Goal: Task Accomplishment & Management: Use online tool/utility

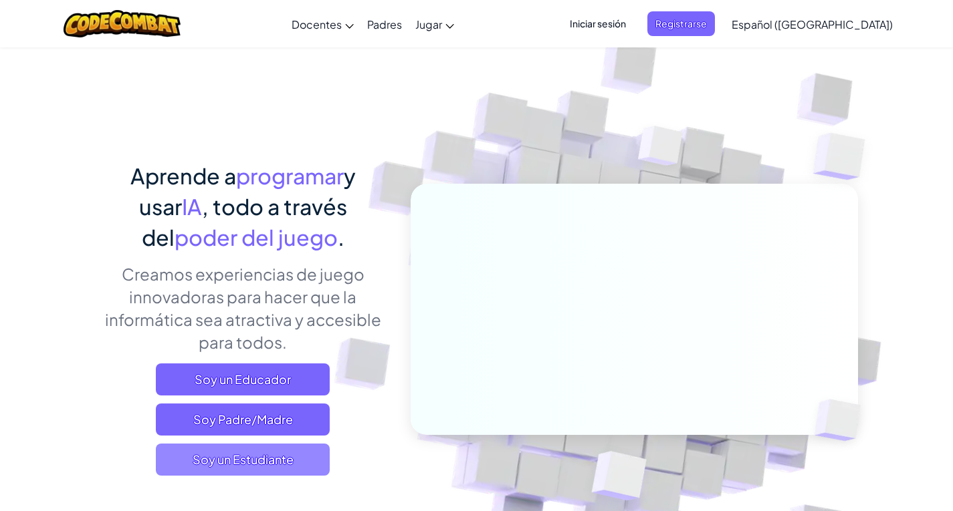
click at [237, 461] on span "Soy un Estudiante" at bounding box center [243, 460] width 174 height 32
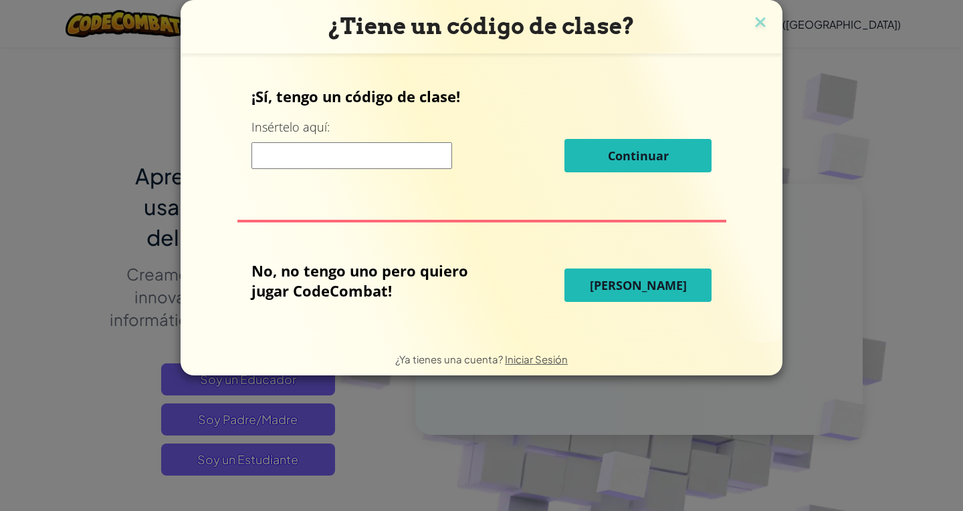
click at [269, 150] on input at bounding box center [351, 155] width 201 height 27
type input "greenmorerun"
click at [596, 277] on button "[PERSON_NAME]" at bounding box center [637, 285] width 147 height 33
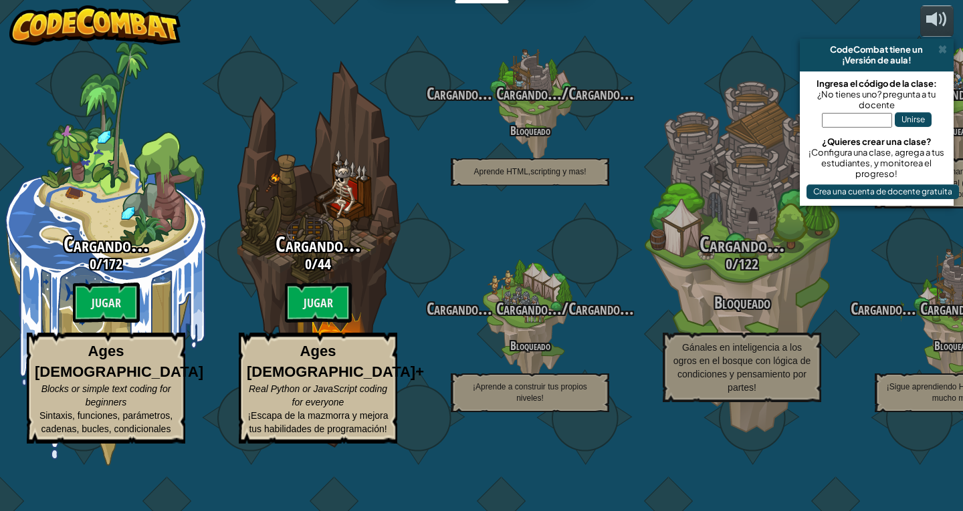
select select "es-419"
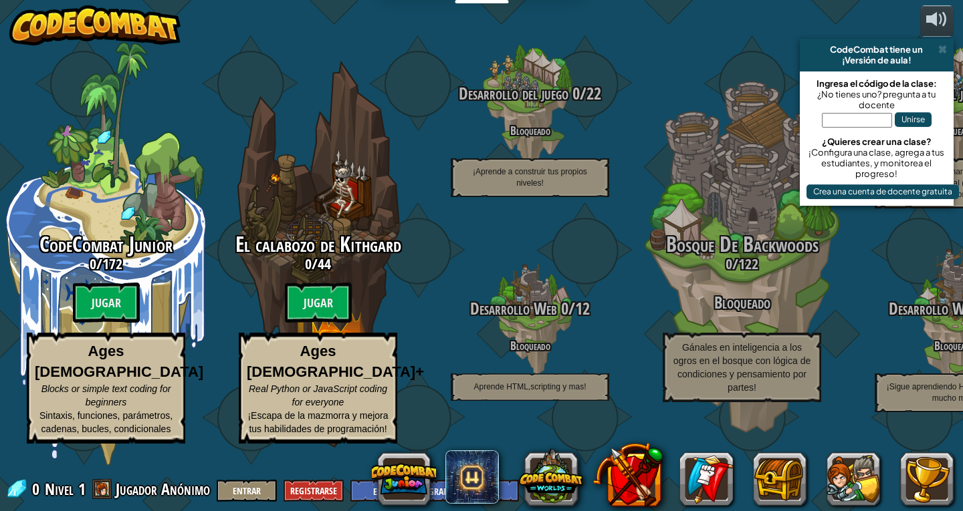
click at [937, 48] on div "CodeCombat tiene un" at bounding box center [876, 49] width 143 height 11
click at [941, 48] on span at bounding box center [942, 49] width 9 height 11
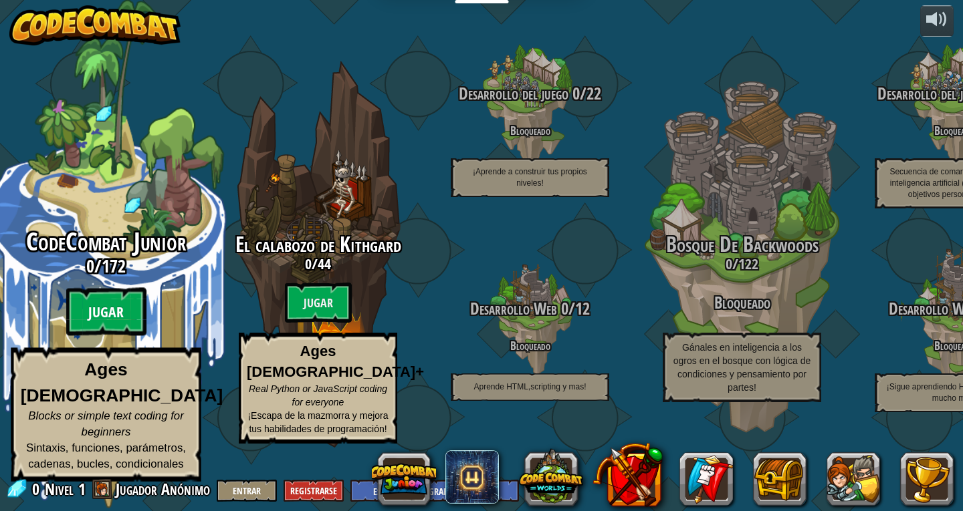
click at [94, 334] on btn "Jugar" at bounding box center [106, 312] width 80 height 48
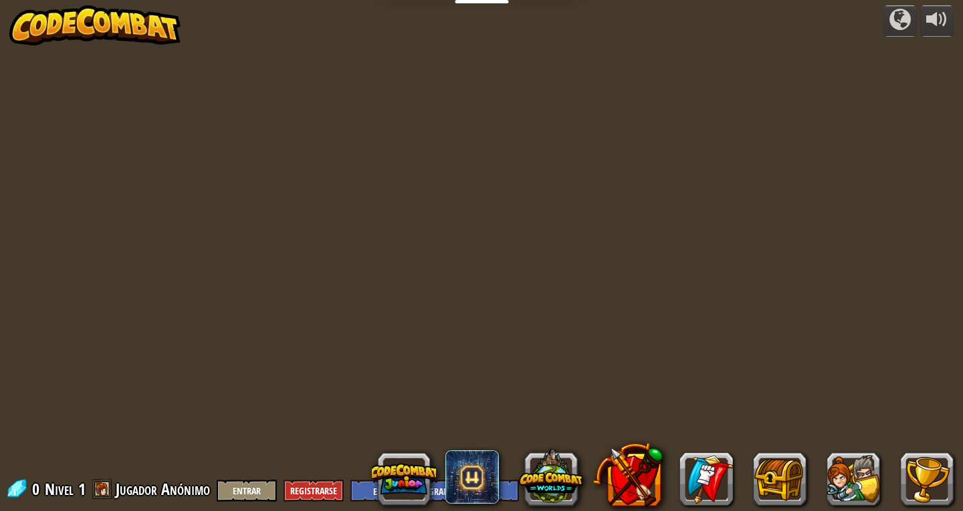
select select "es-419"
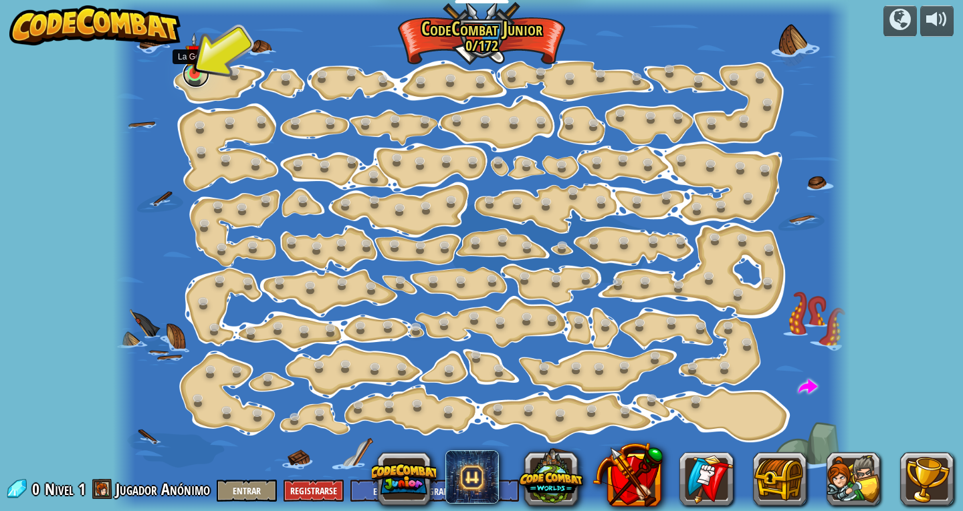
click at [194, 78] on link at bounding box center [196, 74] width 27 height 27
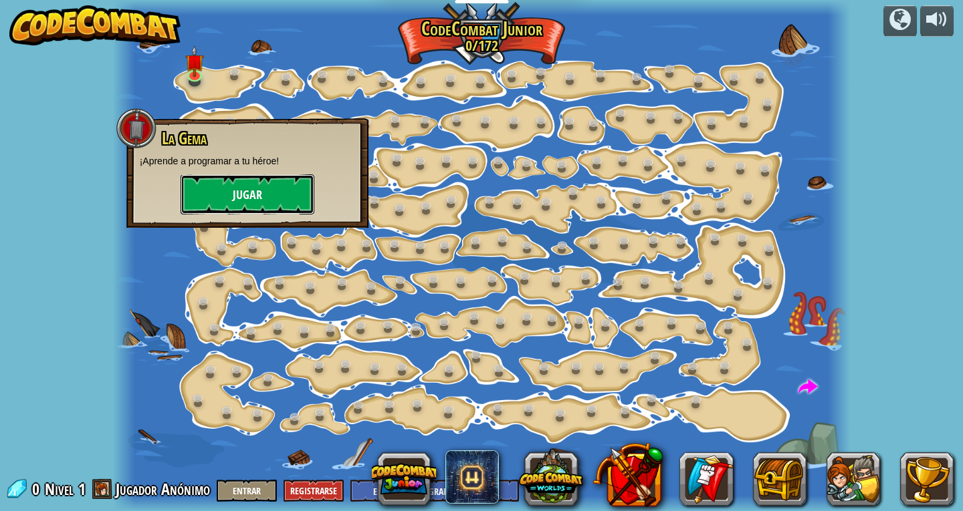
click at [235, 205] on button "Jugar" at bounding box center [248, 194] width 134 height 40
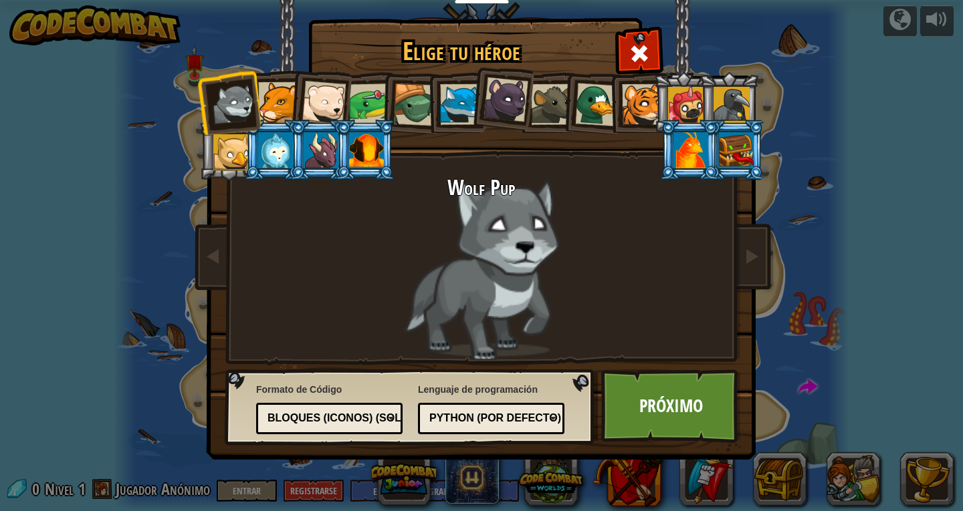
click at [284, 96] on div at bounding box center [278, 102] width 41 height 41
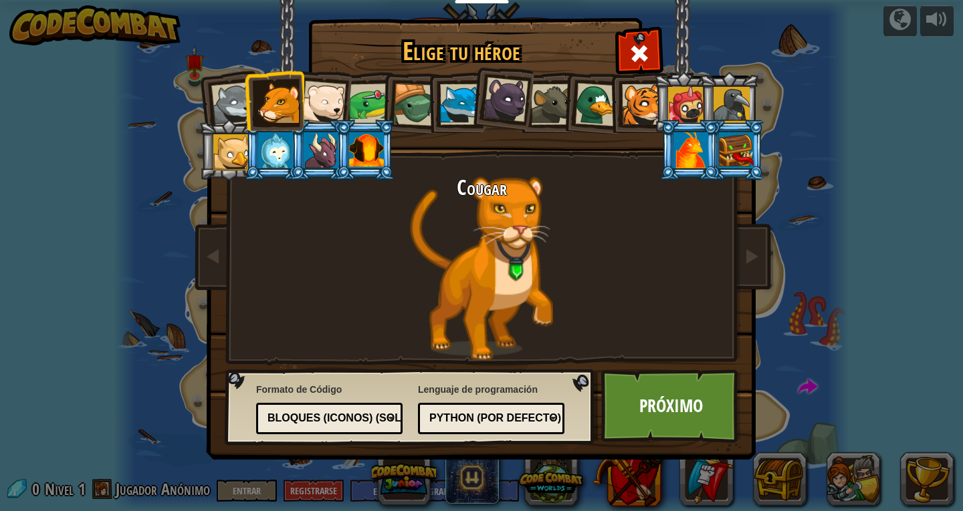
click at [632, 106] on div at bounding box center [642, 104] width 41 height 41
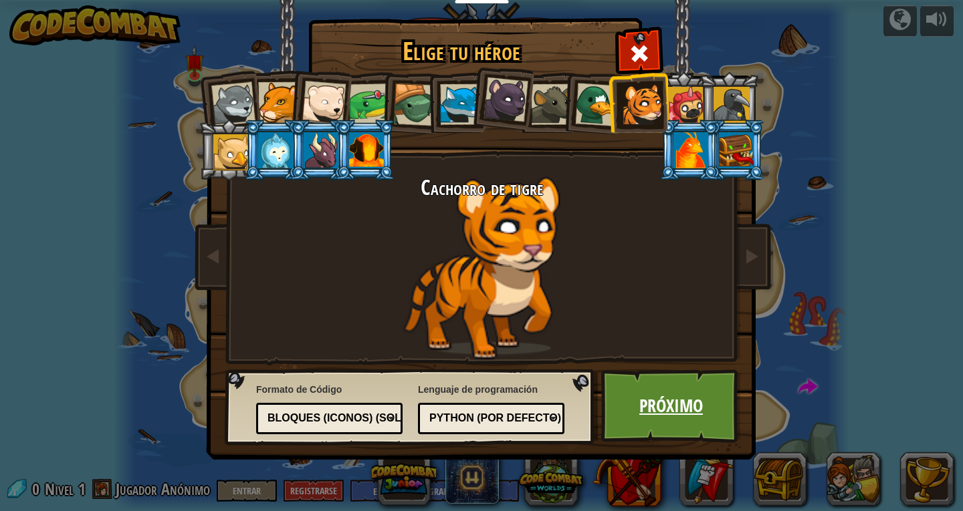
click at [710, 378] on link "Próximo" at bounding box center [671, 407] width 140 height 74
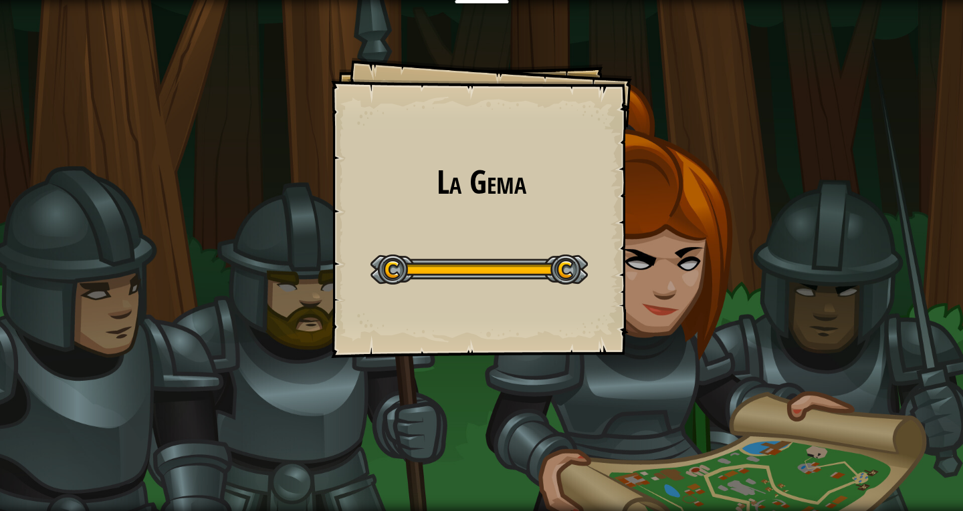
select select "es-419"
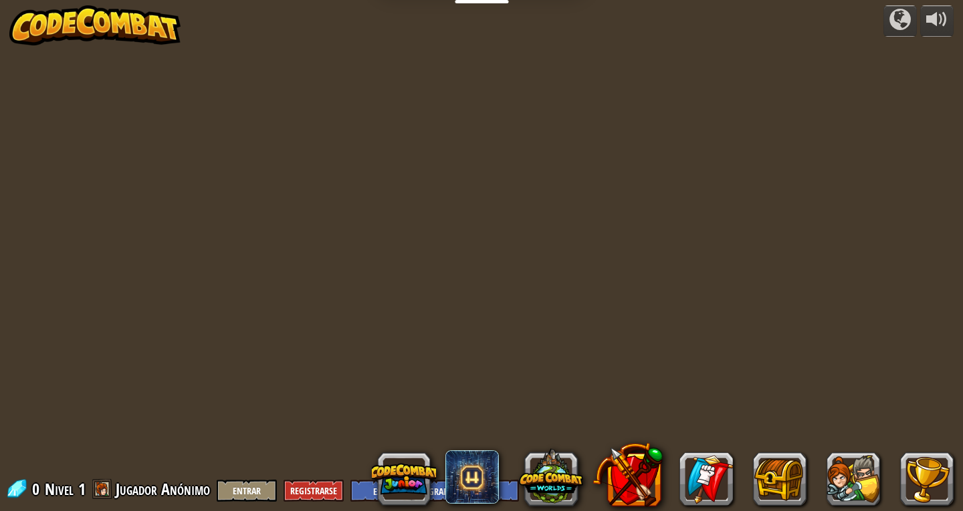
select select "es-419"
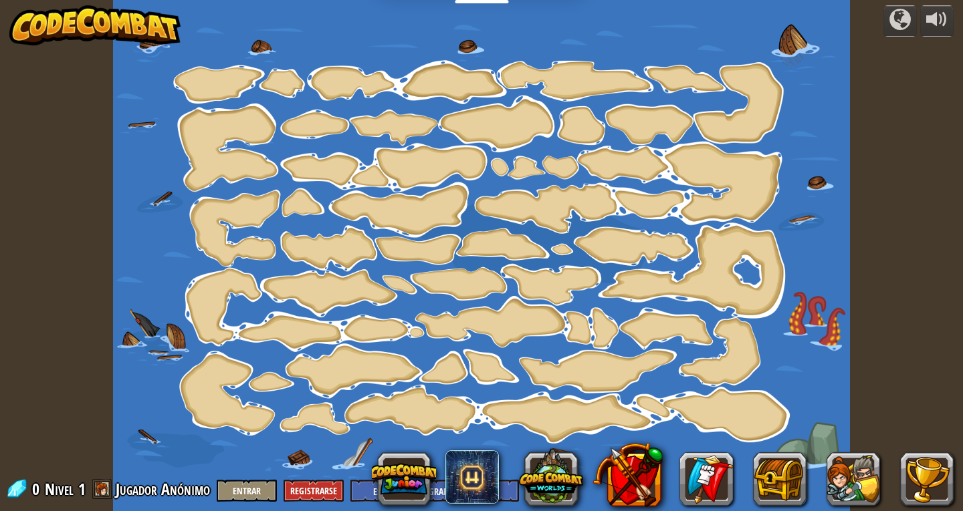
select select "es-419"
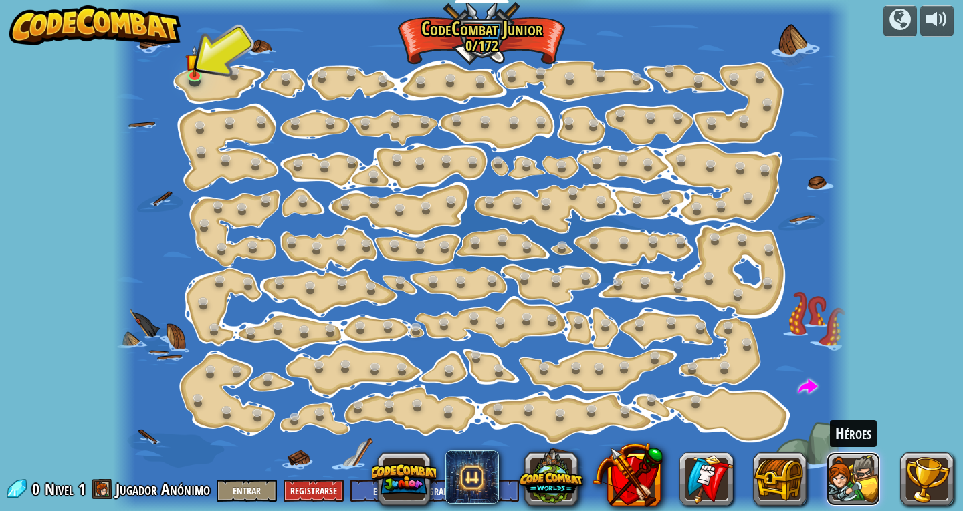
click at [844, 455] on button at bounding box center [852, 479] width 53 height 53
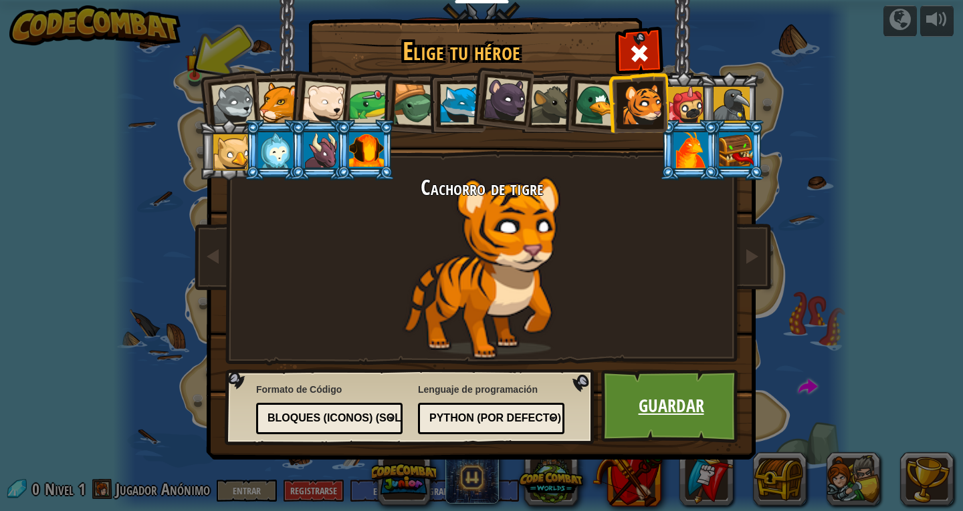
click at [685, 404] on link "Guardar" at bounding box center [671, 407] width 140 height 74
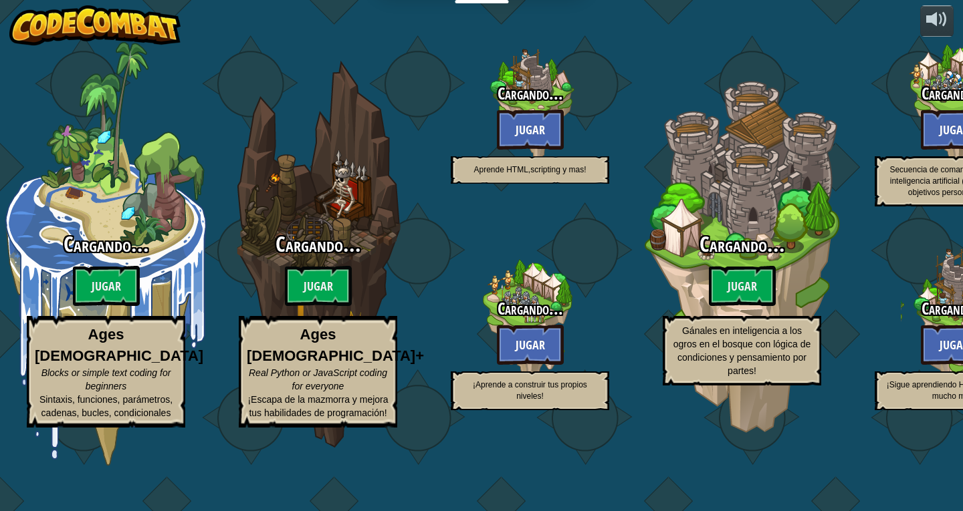
select select "es-419"
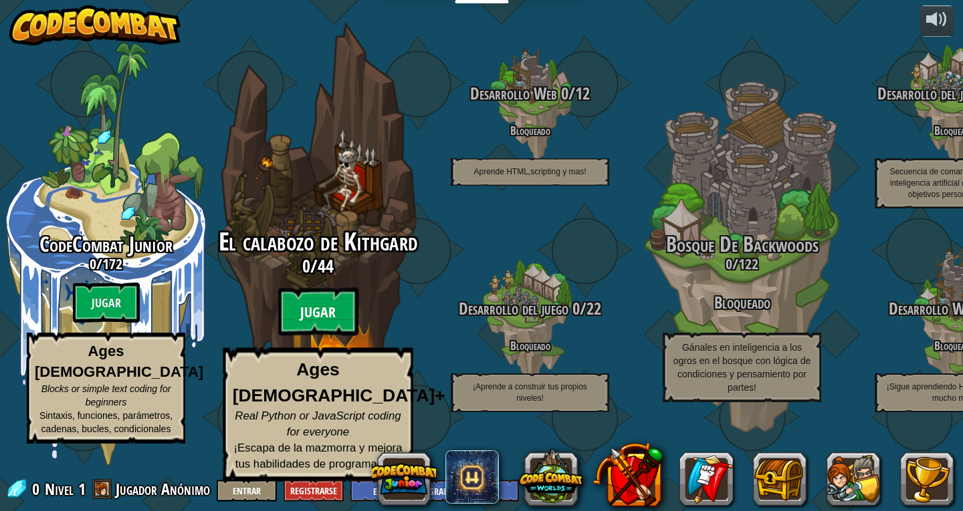
click at [308, 329] on btn "Jugar" at bounding box center [318, 312] width 80 height 48
select select "es-419"
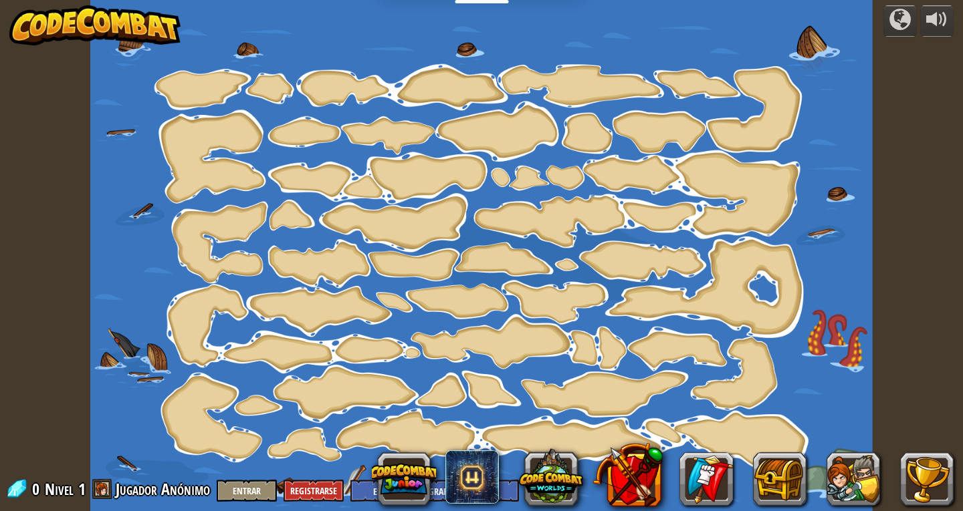
select select "es-419"
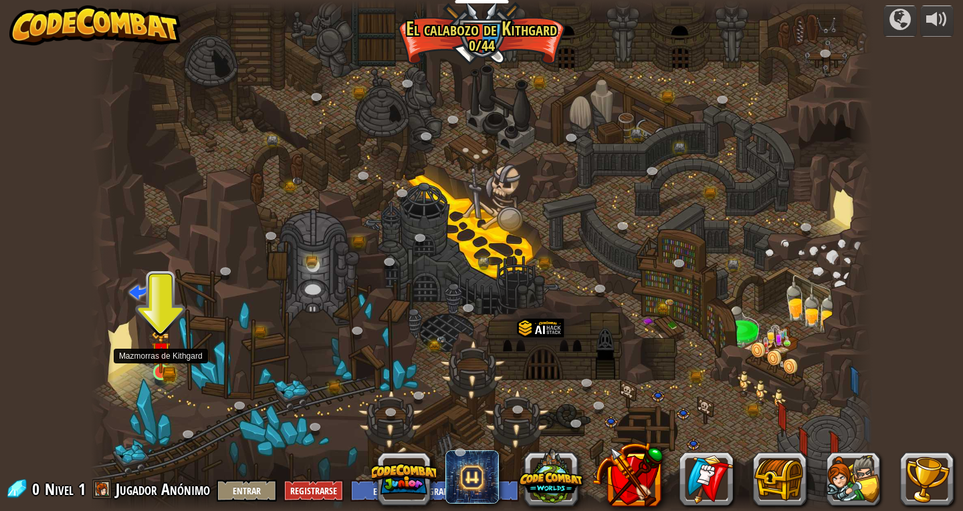
click at [159, 367] on img at bounding box center [161, 351] width 20 height 43
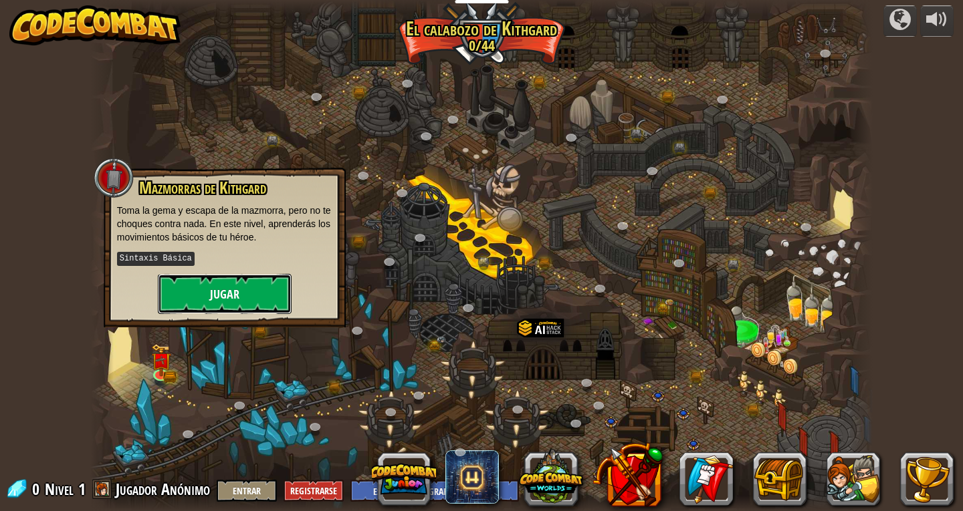
click at [235, 302] on button "Jugar" at bounding box center [225, 294] width 134 height 40
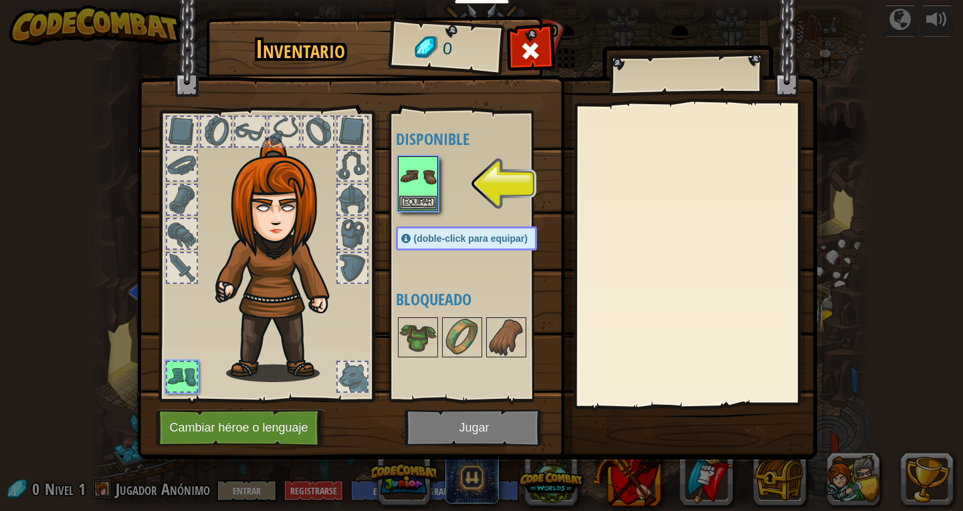
click at [451, 422] on img at bounding box center [477, 217] width 680 height 485
click at [423, 204] on button "Equipar" at bounding box center [417, 202] width 37 height 14
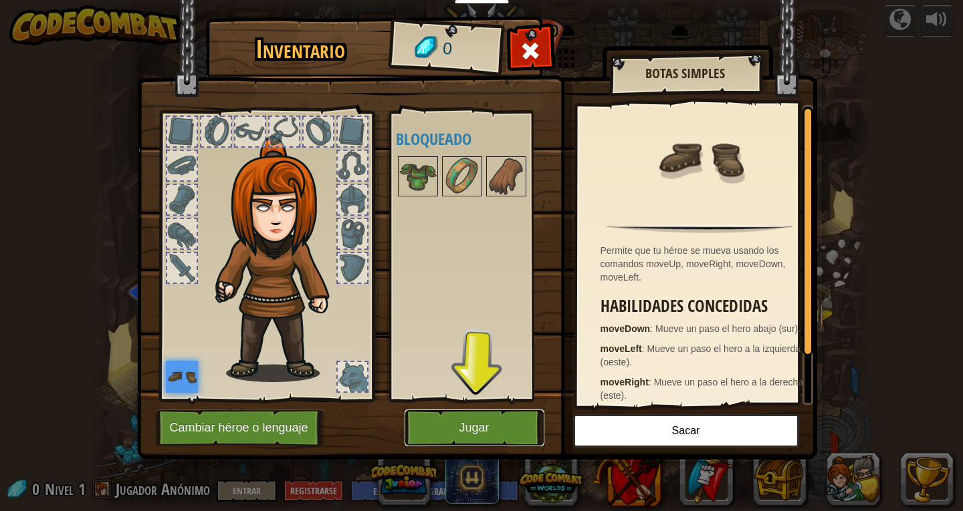
click at [474, 434] on button "Jugar" at bounding box center [474, 428] width 140 height 37
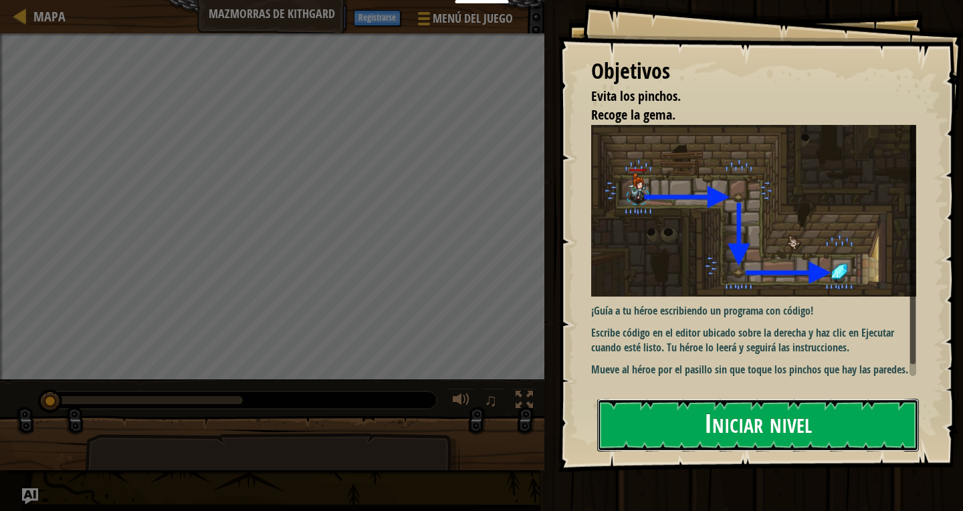
click at [775, 427] on button "Iniciar nivel" at bounding box center [758, 425] width 322 height 53
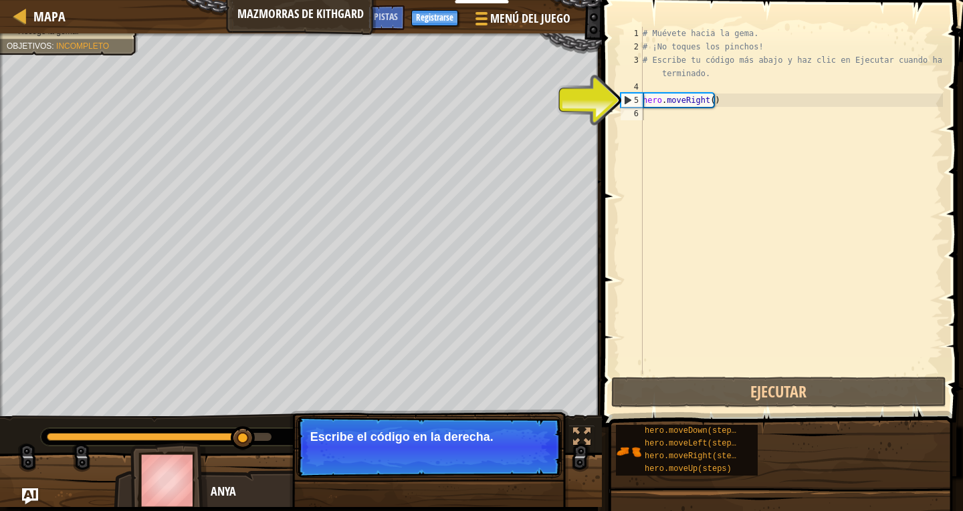
click at [667, 102] on div "# Muévete hacia la gema. # ¡No toques los pinchos! # Escribe tu código más abaj…" at bounding box center [791, 214] width 303 height 374
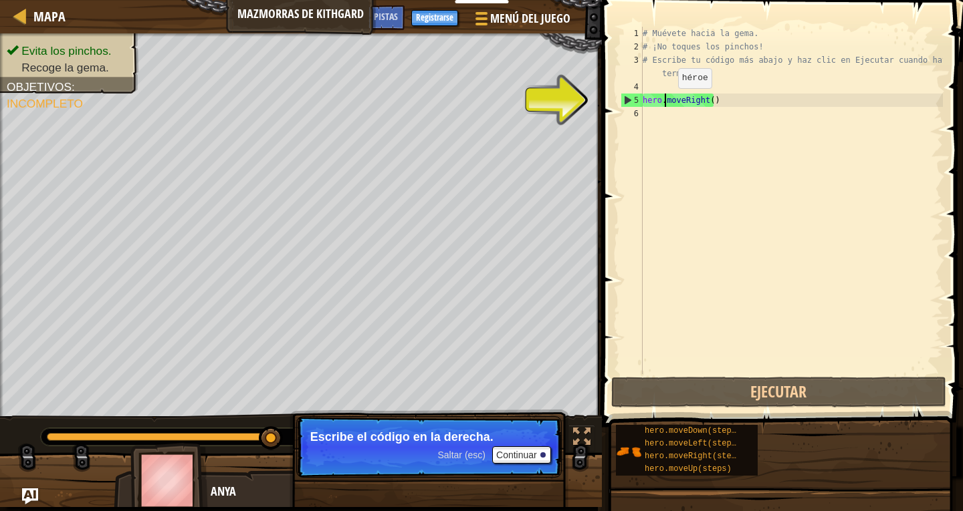
type textarea "hero.moveRight()"
click at [657, 100] on div "# Muévete hacia la gema. # ¡No toques los pinchos! # Escribe tu código más abaj…" at bounding box center [791, 214] width 303 height 374
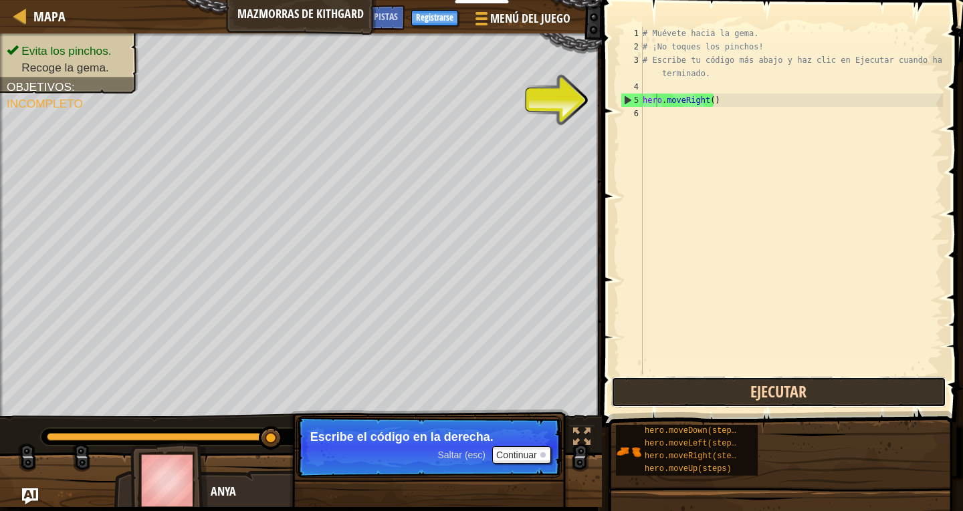
click at [766, 387] on button "Ejecutar" at bounding box center [778, 392] width 335 height 31
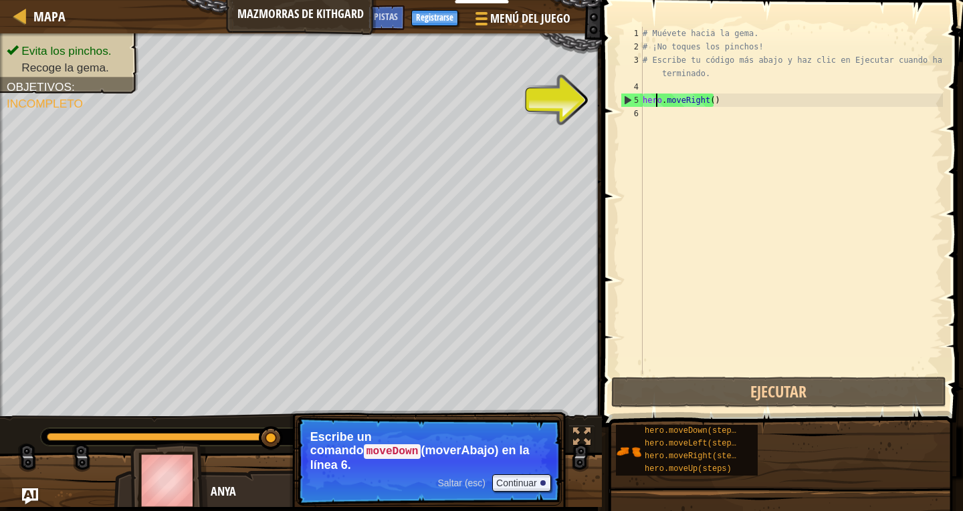
click at [713, 104] on div "# Muévete hacia la gema. # ¡No toques los pinchos! # Escribe tu código más abaj…" at bounding box center [791, 214] width 303 height 374
click at [542, 475] on button "Continuar" at bounding box center [521, 483] width 59 height 17
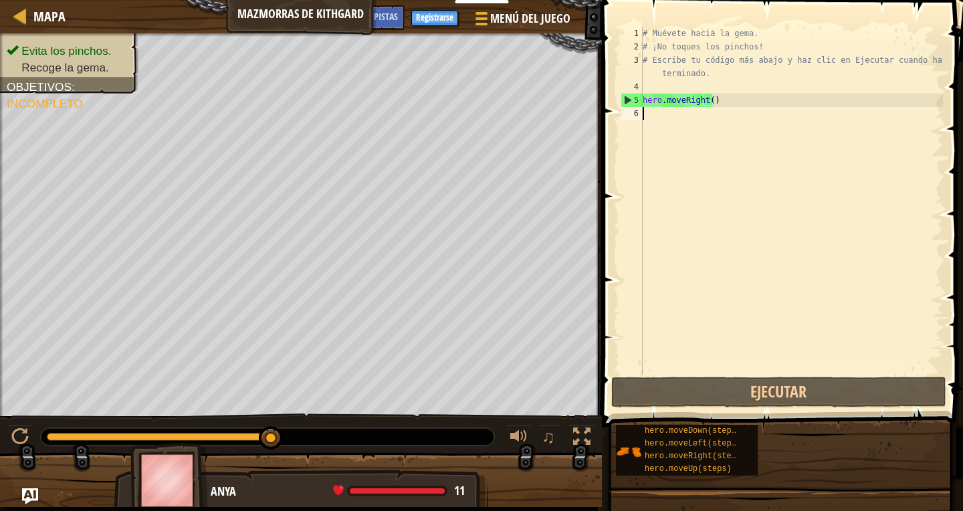
click at [659, 112] on div "# Muévete hacia la gema. # ¡No toques los pinchos! # Escribe tu código más abaj…" at bounding box center [791, 214] width 303 height 374
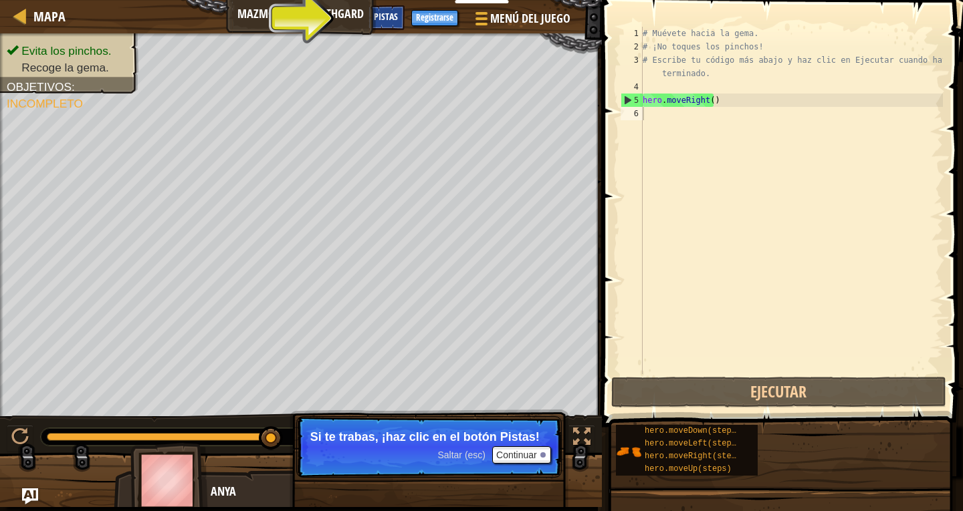
click at [384, 18] on span "Pistas" at bounding box center [386, 16] width 24 height 13
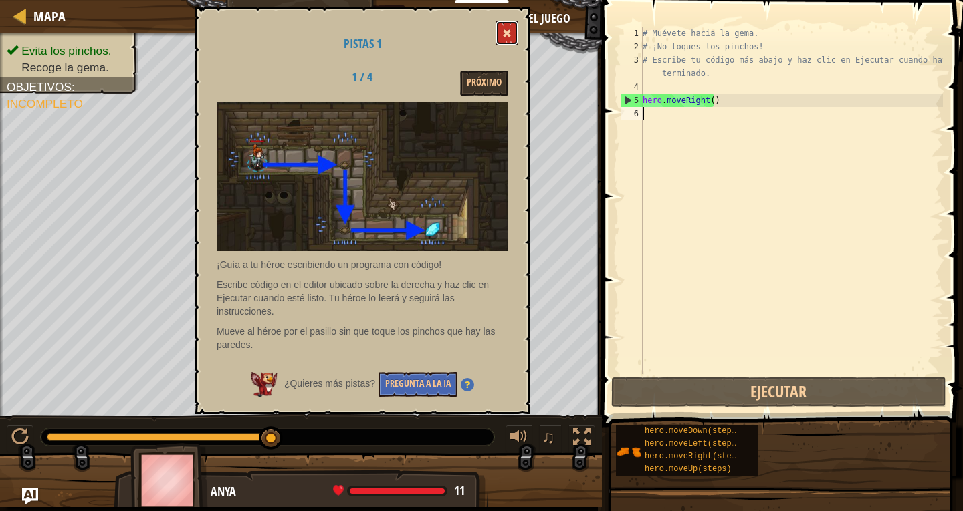
click at [501, 22] on button at bounding box center [506, 33] width 23 height 25
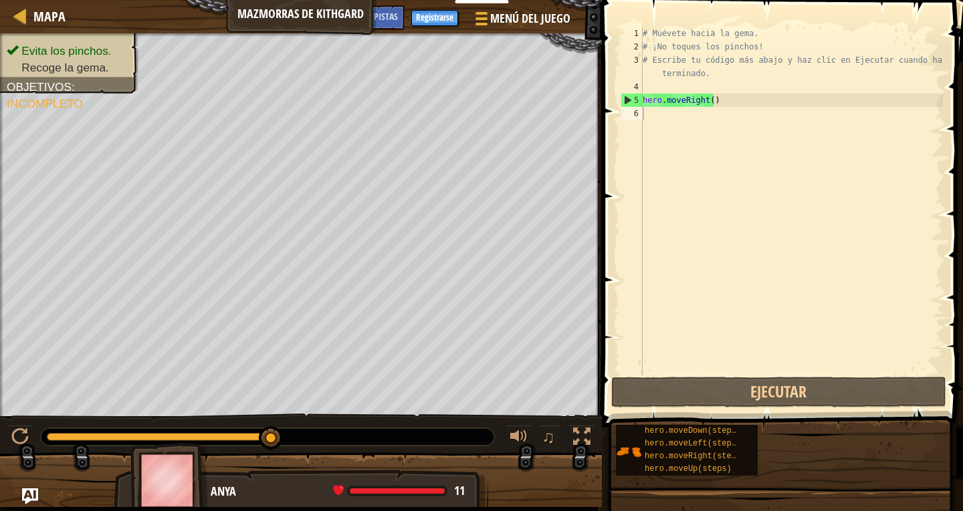
click at [650, 108] on div "# Muévete hacia la gema. # ¡No toques los pinchos! # Escribe tu código más abaj…" at bounding box center [791, 214] width 303 height 374
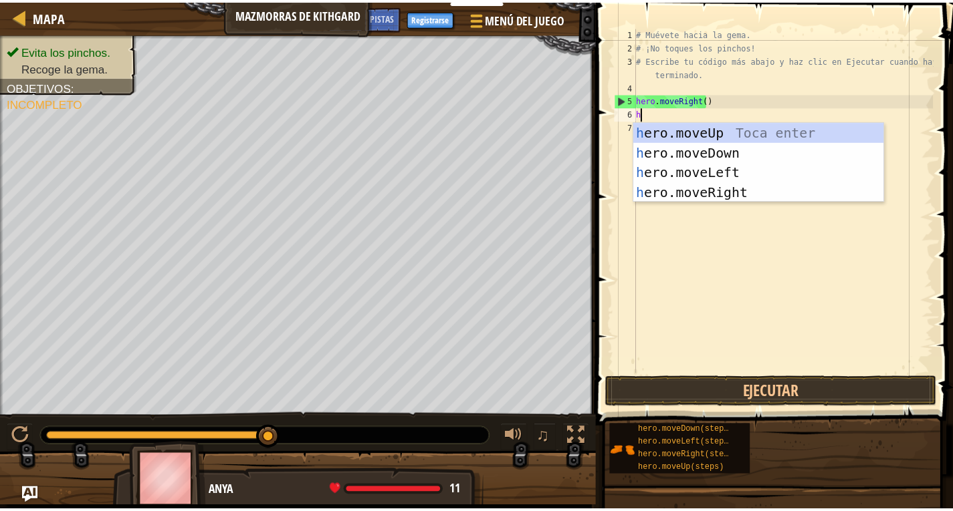
scroll to position [6, 0]
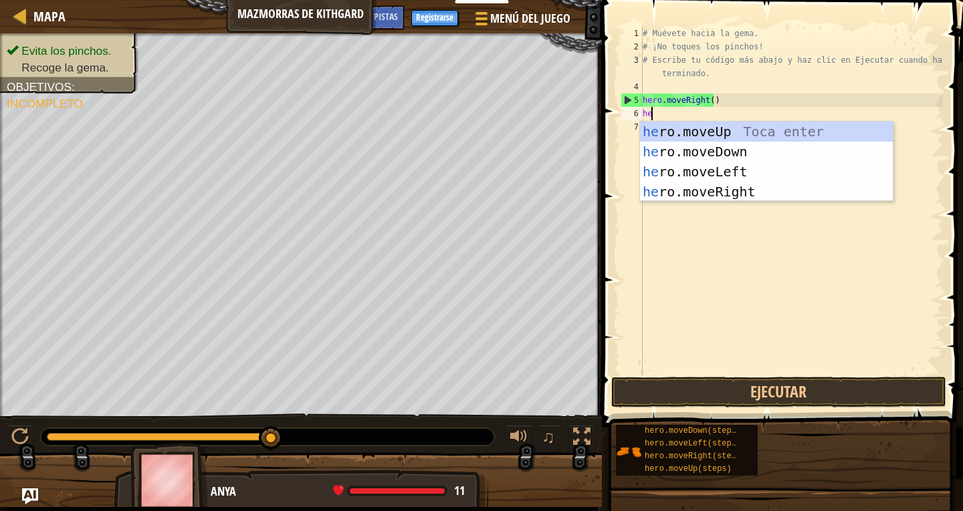
type textarea "her"
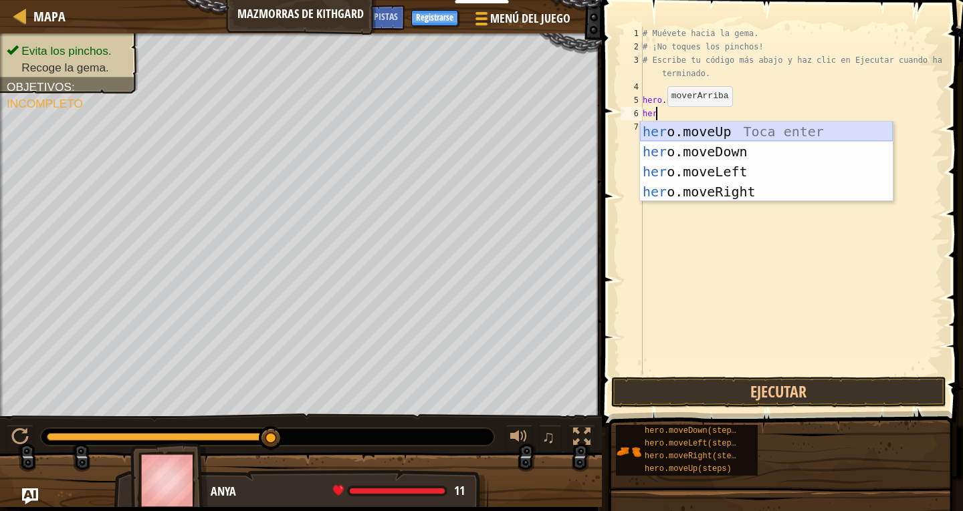
click at [664, 129] on div "her o.moveUp Toca enter her o.moveDown Toca enter her o.moveLeft [PERSON_NAME] …" at bounding box center [766, 182] width 253 height 120
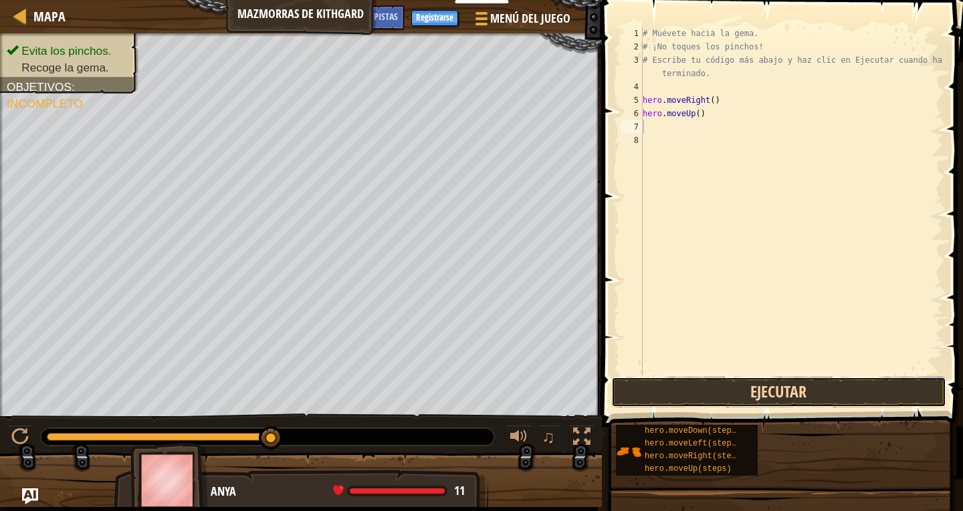
click at [772, 394] on button "Ejecutar" at bounding box center [778, 392] width 335 height 31
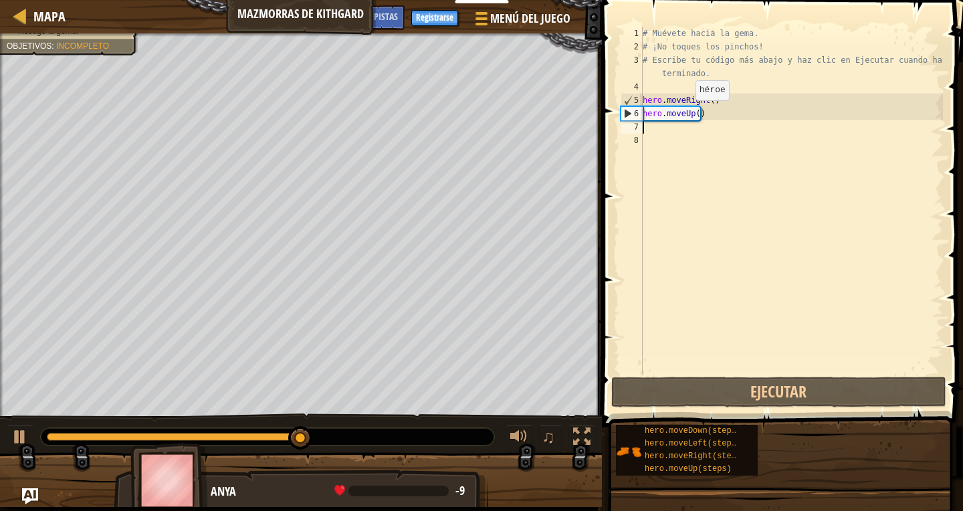
click at [689, 112] on div "# Muévete hacia la gema. # ¡No toques los pinchos! # Escribe tu código más abaj…" at bounding box center [791, 214] width 303 height 374
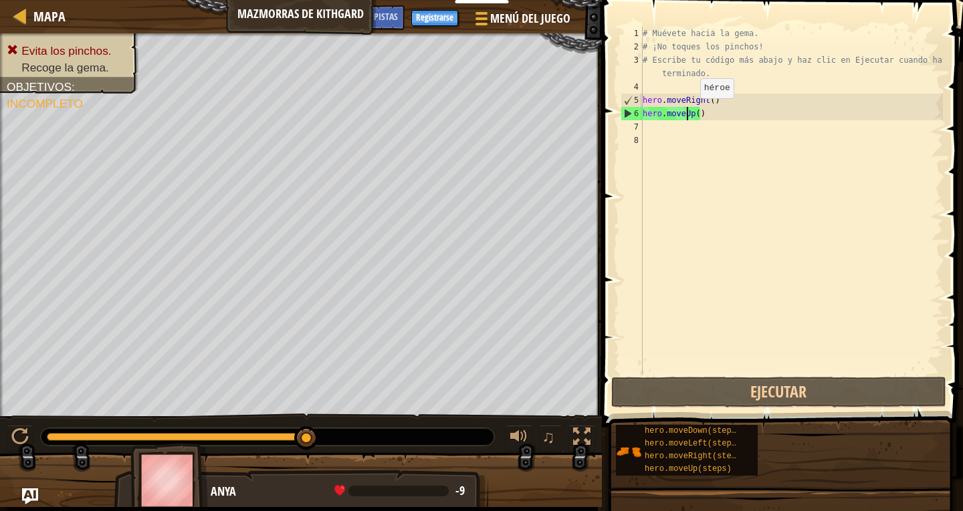
type textarea "hero.moveUp()"
click at [698, 116] on div "# Muévete hacia la gema. # ¡No toques los pinchos! # Escribe tu código más abaj…" at bounding box center [791, 214] width 303 height 374
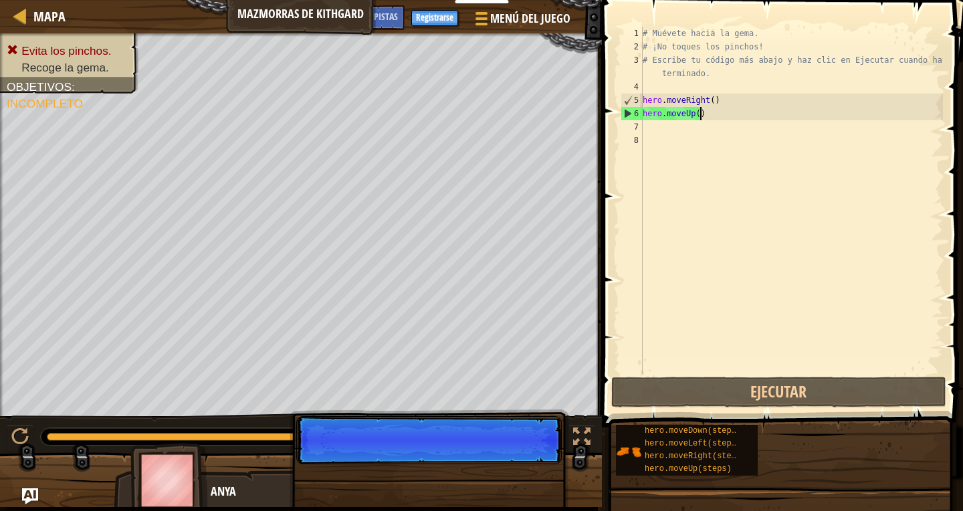
click at [698, 116] on div "# Muévete hacia la gema. # ¡No toques los pinchos! # Escribe tu código más abaj…" at bounding box center [791, 214] width 303 height 374
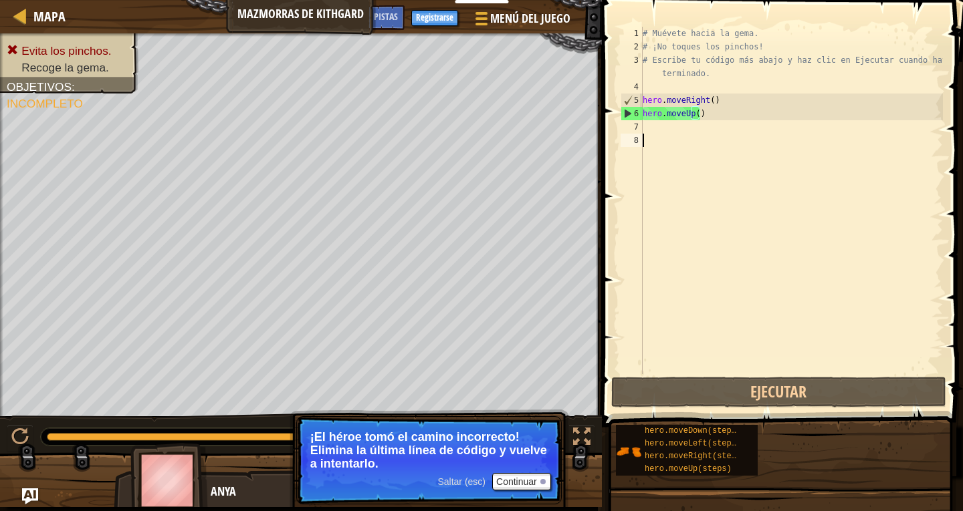
click at [675, 283] on div "# Muévete hacia la gema. # ¡No toques los pinchos! # Escribe tu código más abaj…" at bounding box center [791, 214] width 303 height 374
click at [703, 116] on div "# Muévete hacia la gema. # ¡No toques los pinchos! # Escribe tu código más abaj…" at bounding box center [791, 214] width 303 height 374
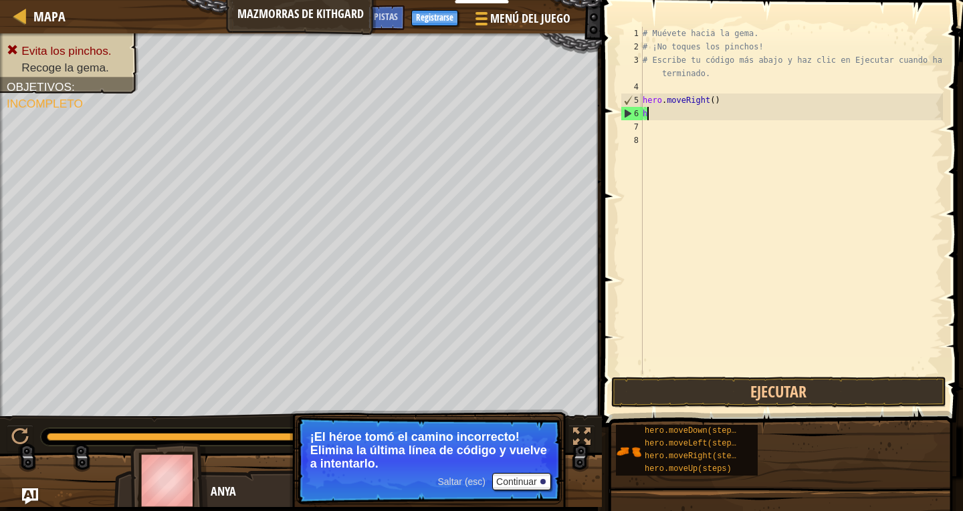
type textarea "h"
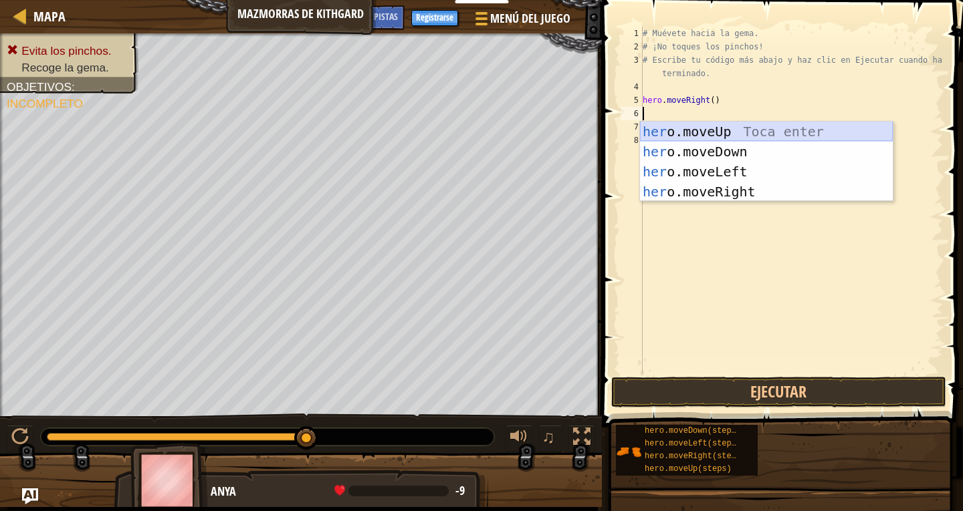
type textarea "h"
click at [708, 149] on div "h ero.moveUp Toca enter h ero.moveDown Toca enter h ero.moveLeft Toca enter h e…" at bounding box center [766, 182] width 253 height 120
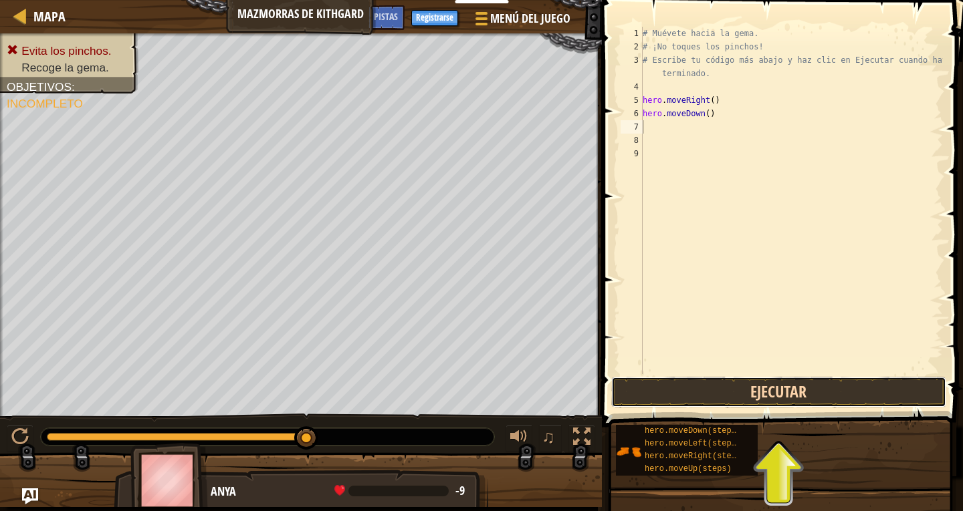
click at [806, 382] on button "Ejecutar" at bounding box center [778, 392] width 335 height 31
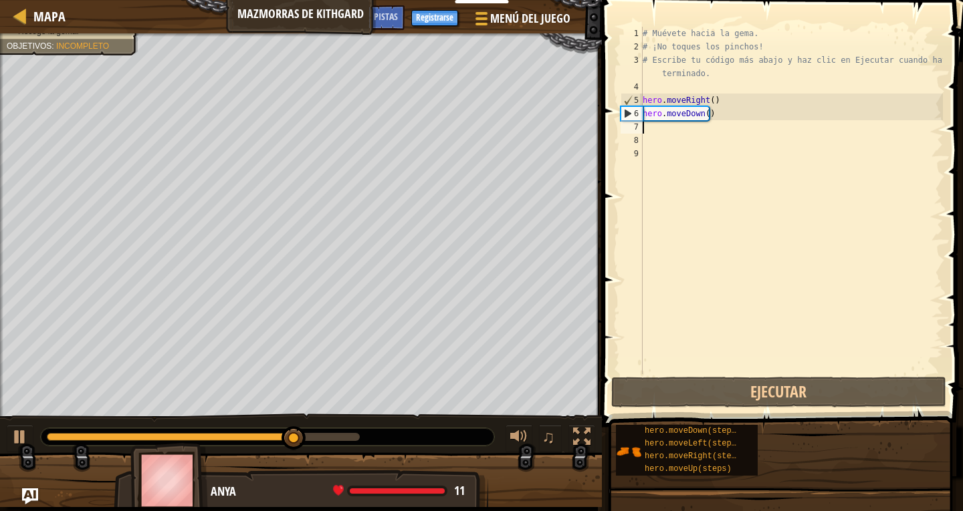
click at [659, 126] on div "# Muévete hacia la gema. # ¡No toques los pinchos! # Escribe tu código más abaj…" at bounding box center [791, 214] width 303 height 374
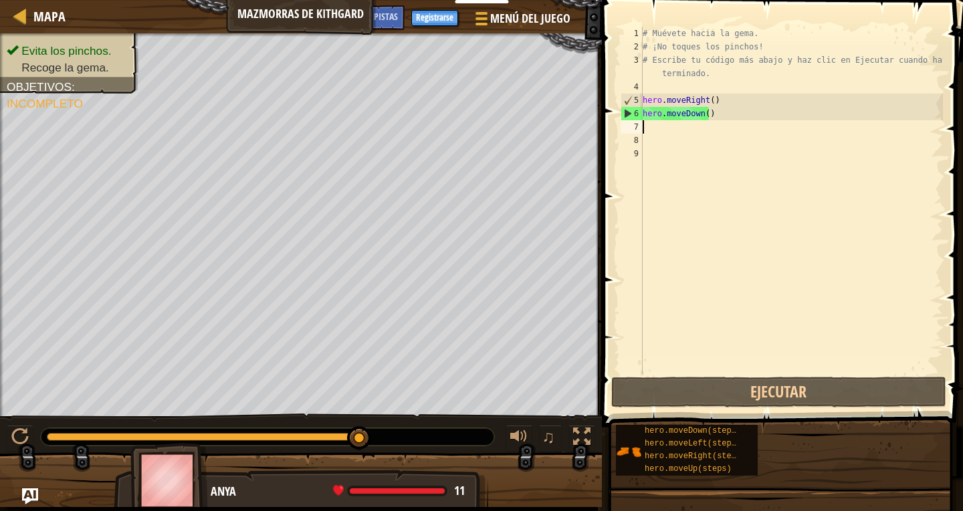
type textarea "he"
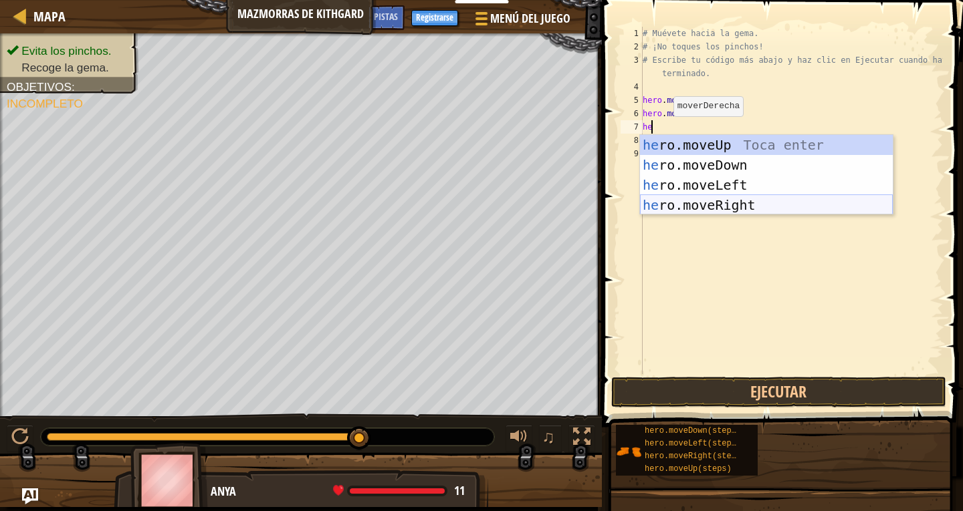
click at [703, 202] on div "he ro.moveUp Toca enter he ro.moveDown Toca enter he ro.moveLeft Toca enter he …" at bounding box center [766, 195] width 253 height 120
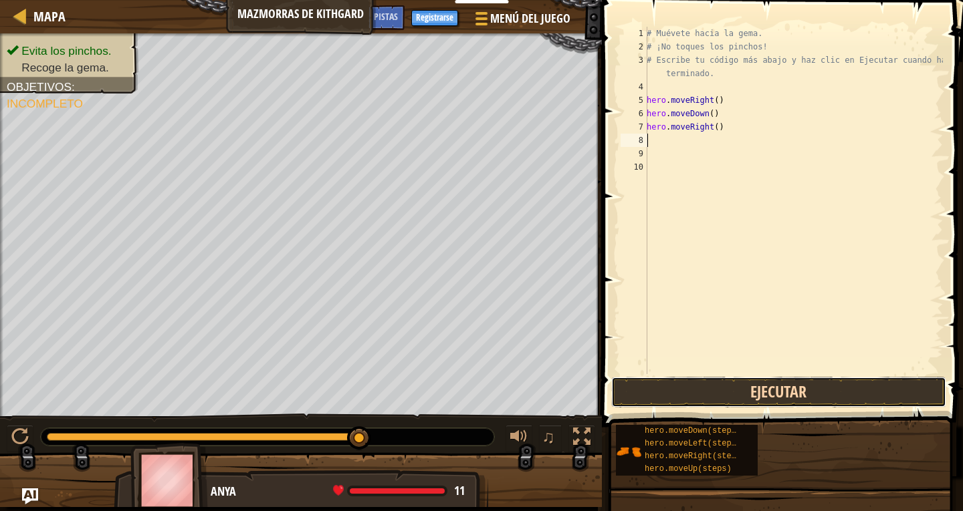
click at [695, 389] on button "Ejecutar" at bounding box center [778, 392] width 335 height 31
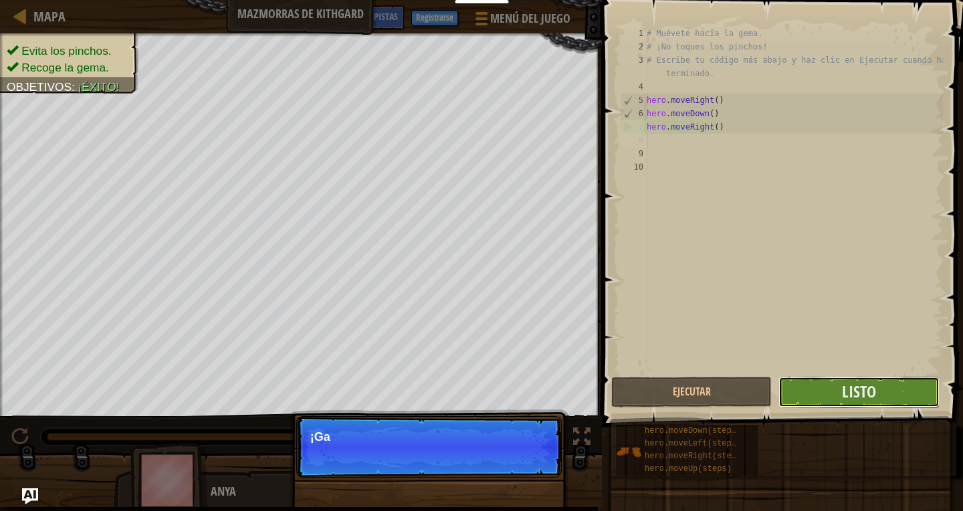
click at [818, 389] on button "Listo" at bounding box center [858, 392] width 160 height 31
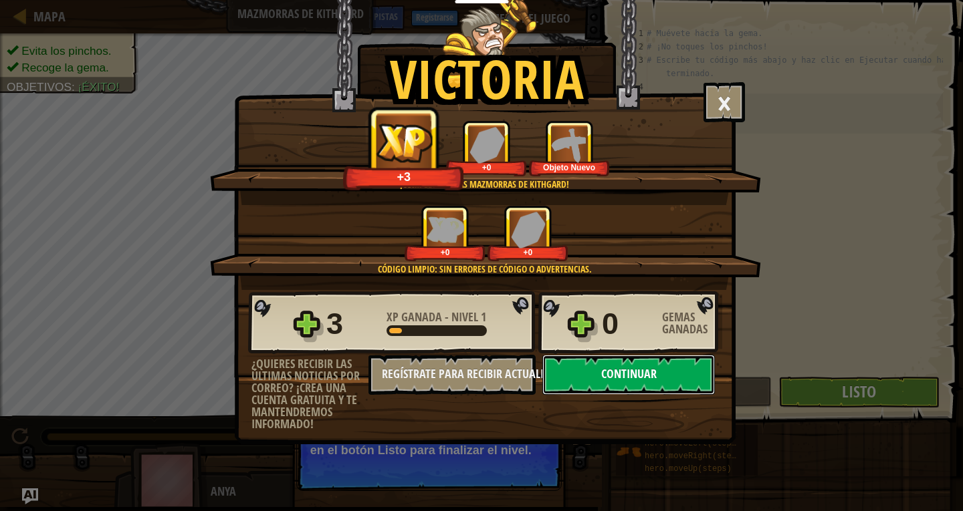
click at [598, 372] on button "Continuar" at bounding box center [628, 375] width 172 height 40
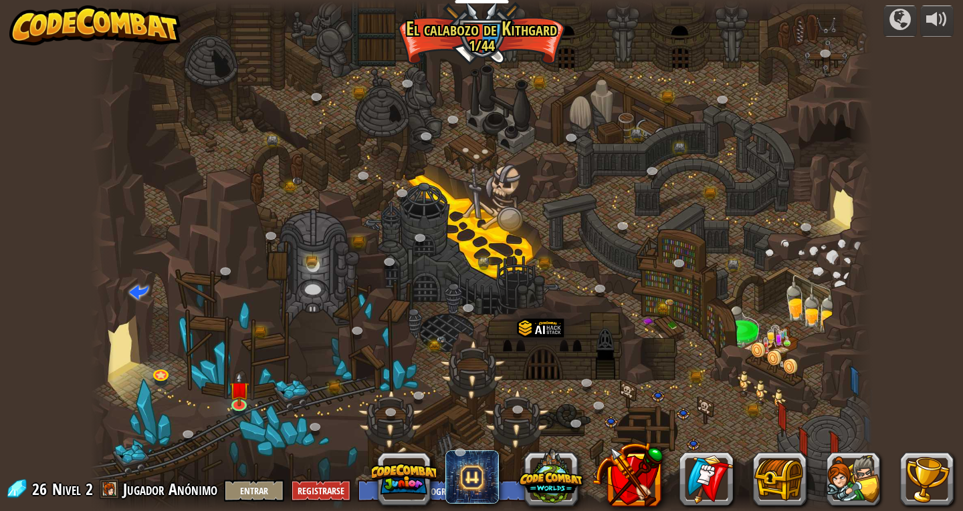
select select "es-419"
click at [241, 402] on img at bounding box center [239, 380] width 20 height 45
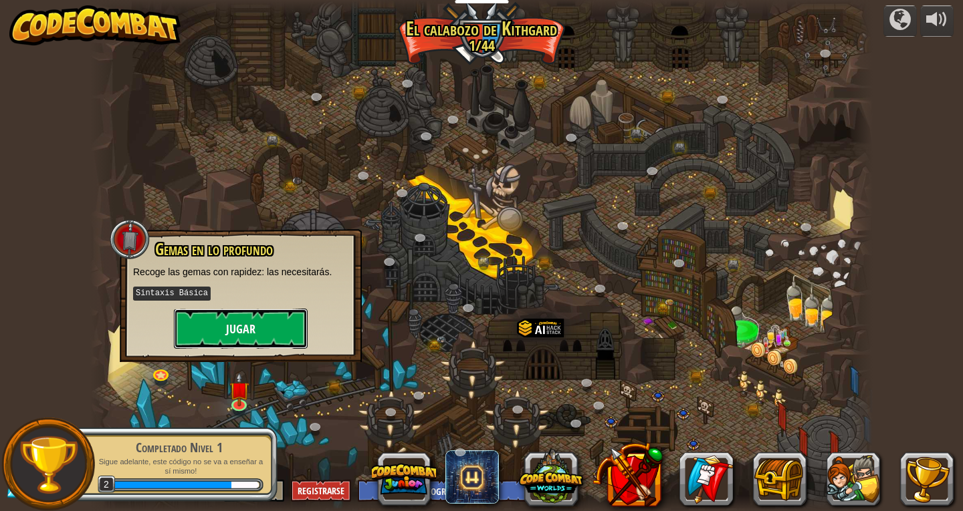
click at [235, 328] on button "Jugar" at bounding box center [241, 329] width 134 height 40
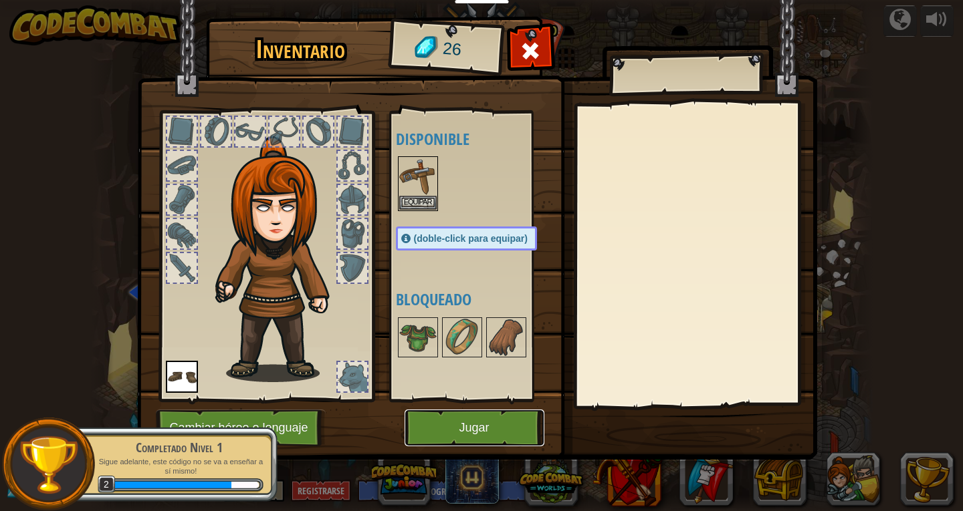
click at [470, 431] on button "Jugar" at bounding box center [474, 428] width 140 height 37
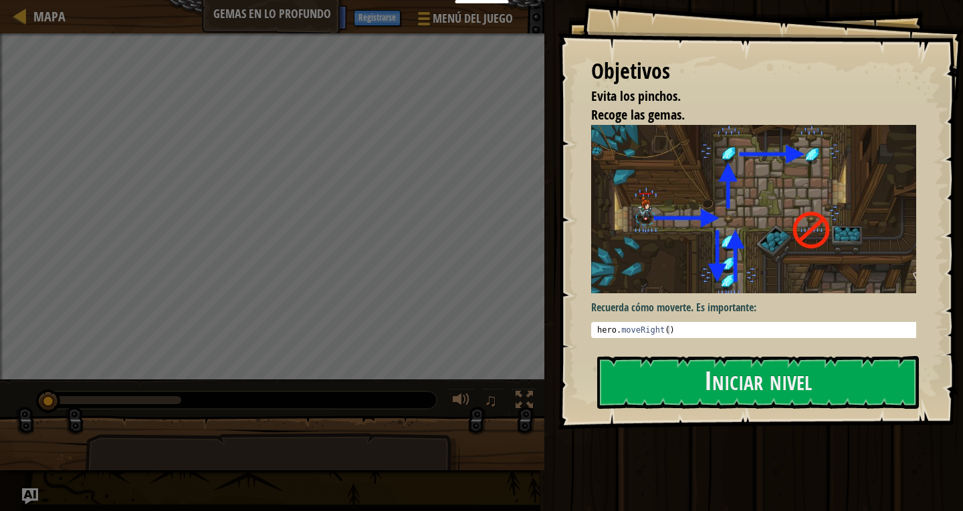
click at [780, 263] on div "Objetivos Evita los pinchos. Recoge las gemas. Recuerda cómo moverte. Es import…" at bounding box center [760, 215] width 405 height 430
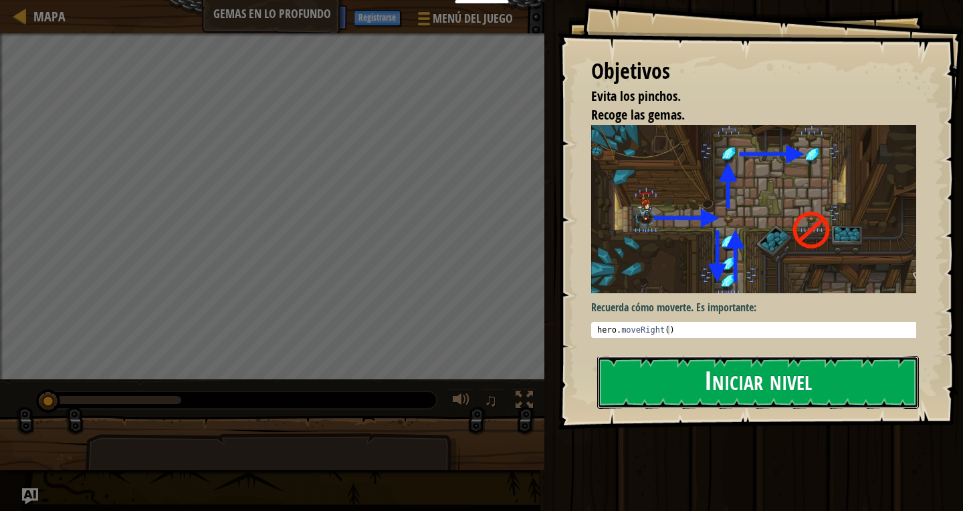
click at [697, 388] on button "Iniciar nivel" at bounding box center [758, 382] width 322 height 53
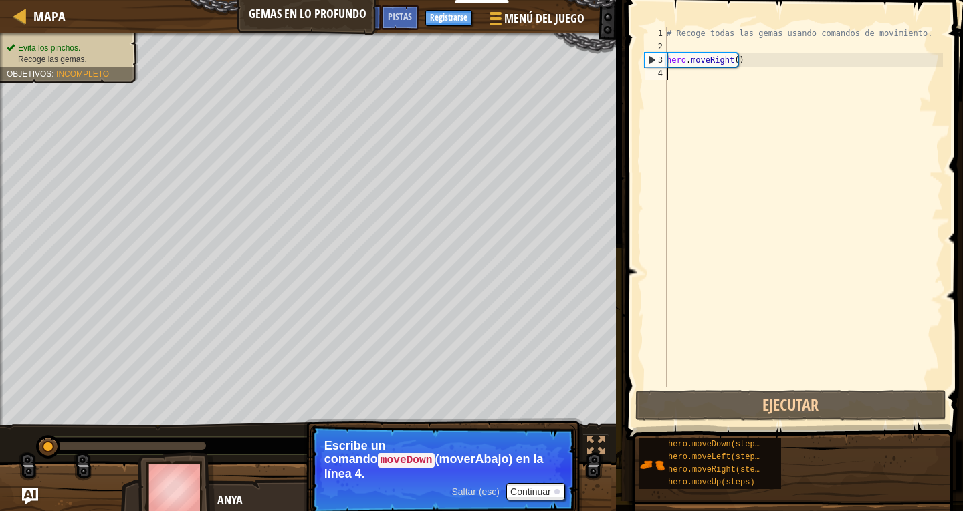
select select "es-419"
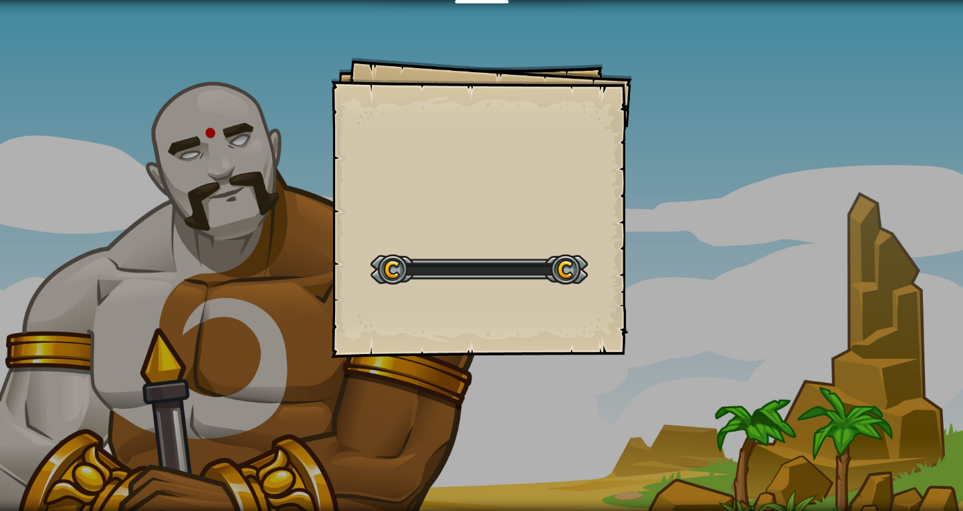
select select "es-419"
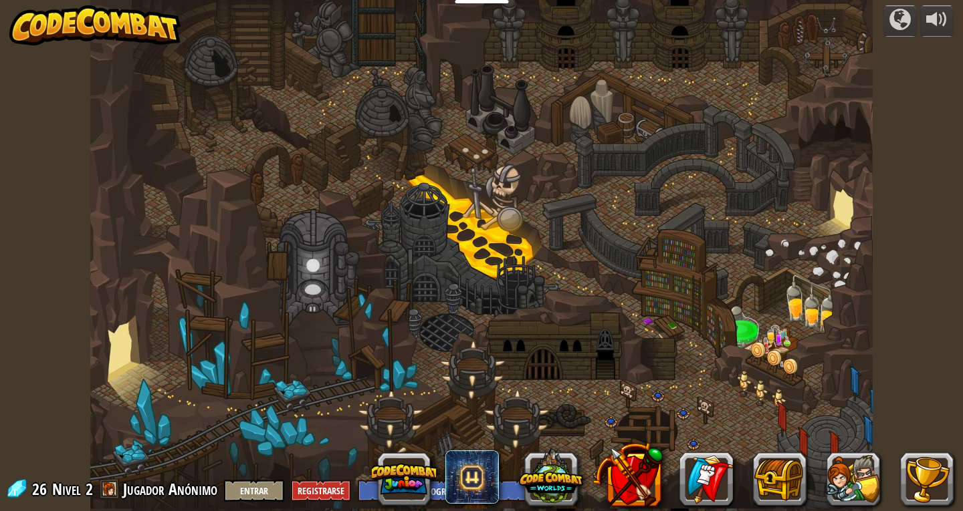
select select "es-419"
